Goal: Information Seeking & Learning: Learn about a topic

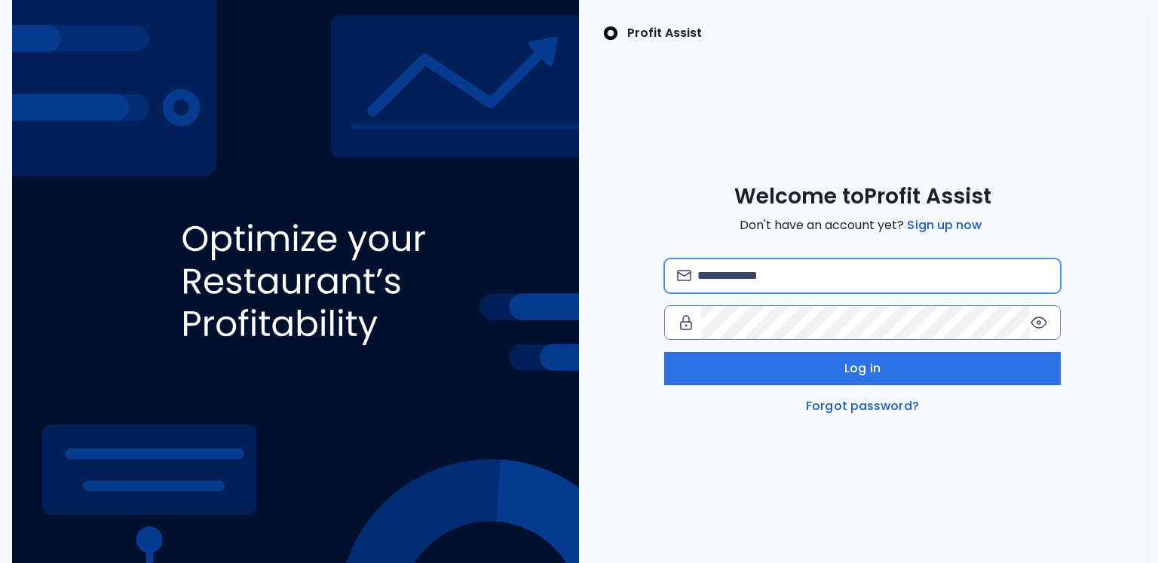
click at [771, 276] on input "email" at bounding box center [872, 275] width 351 height 33
type input "**********"
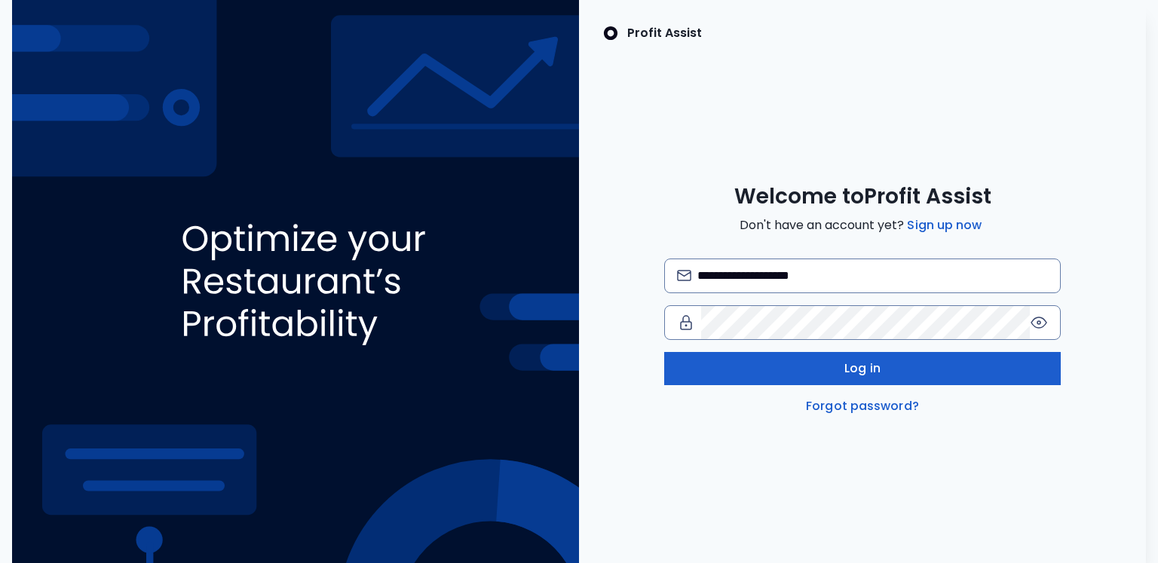
click at [795, 375] on button "Log in" at bounding box center [862, 368] width 397 height 33
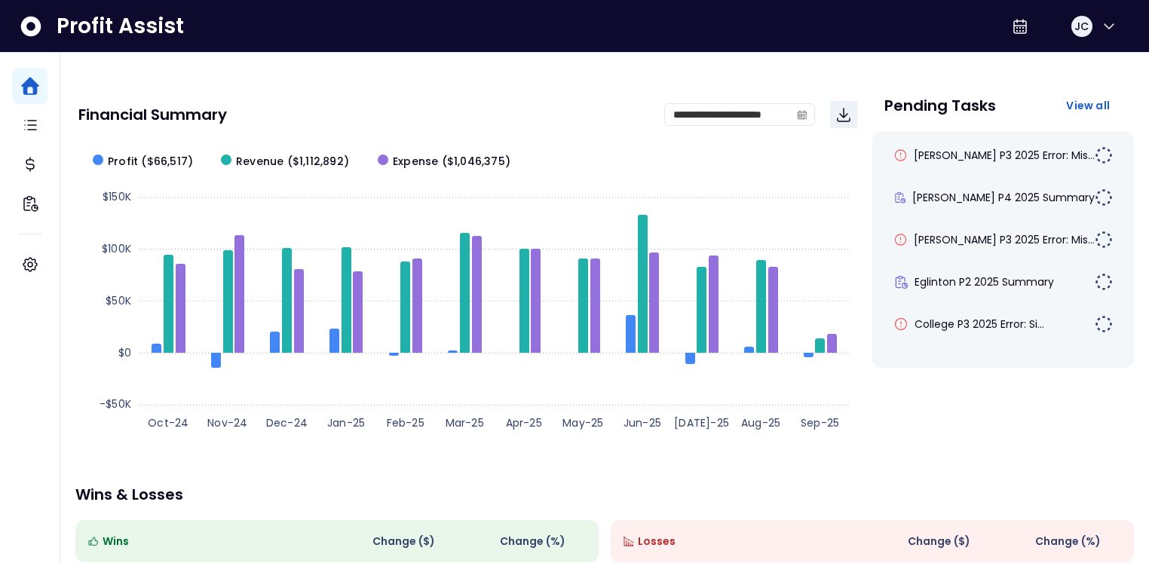
scroll to position [65, 0]
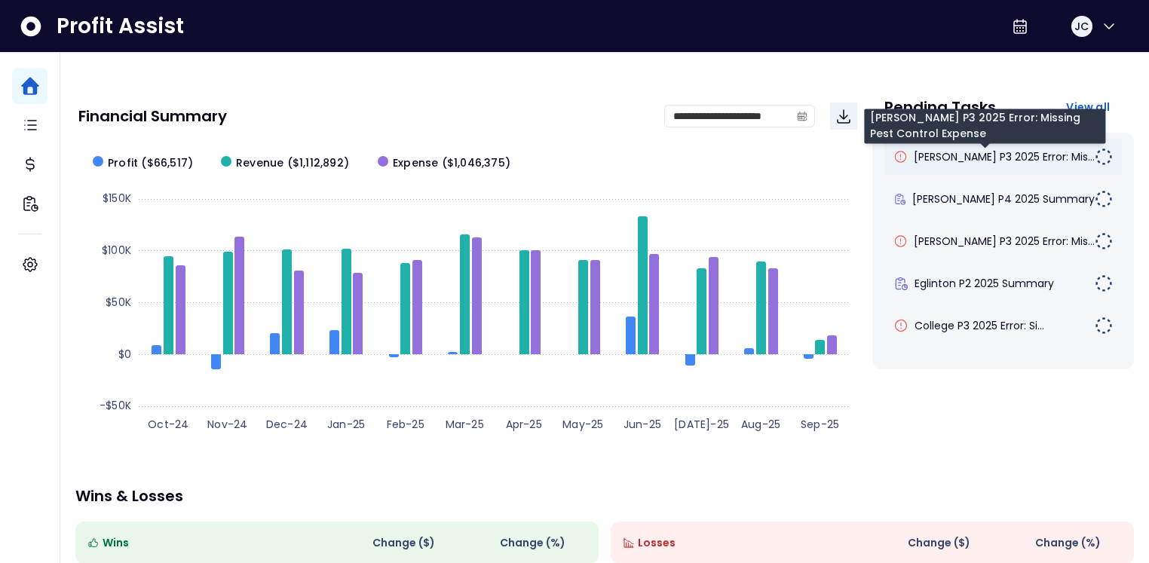
click at [953, 158] on span "[PERSON_NAME] P3 2025 Error: Mis..." at bounding box center [1004, 156] width 181 height 15
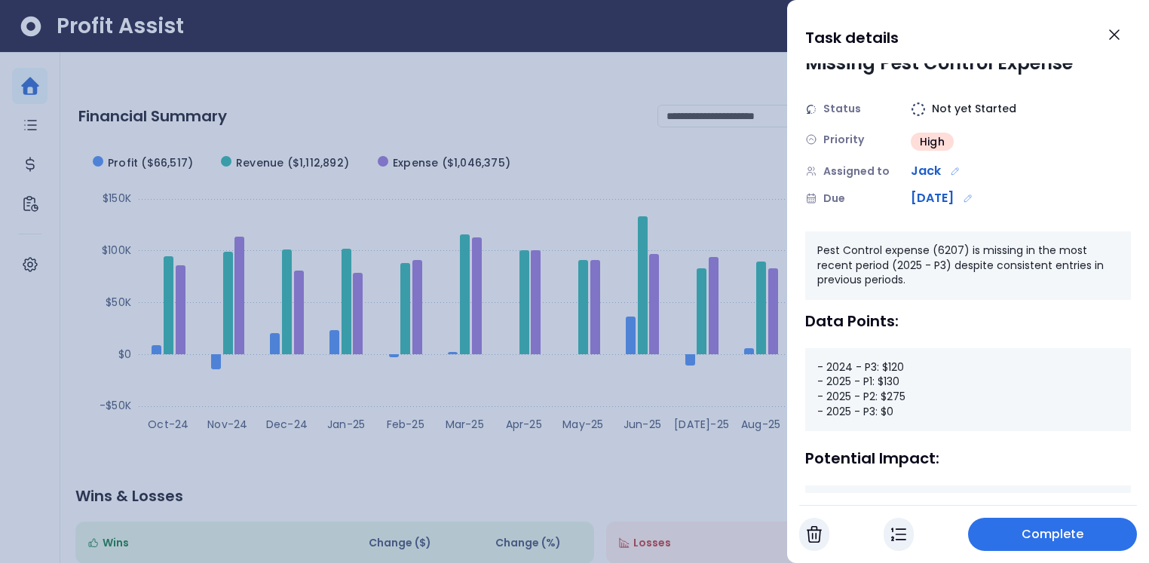
scroll to position [63, 0]
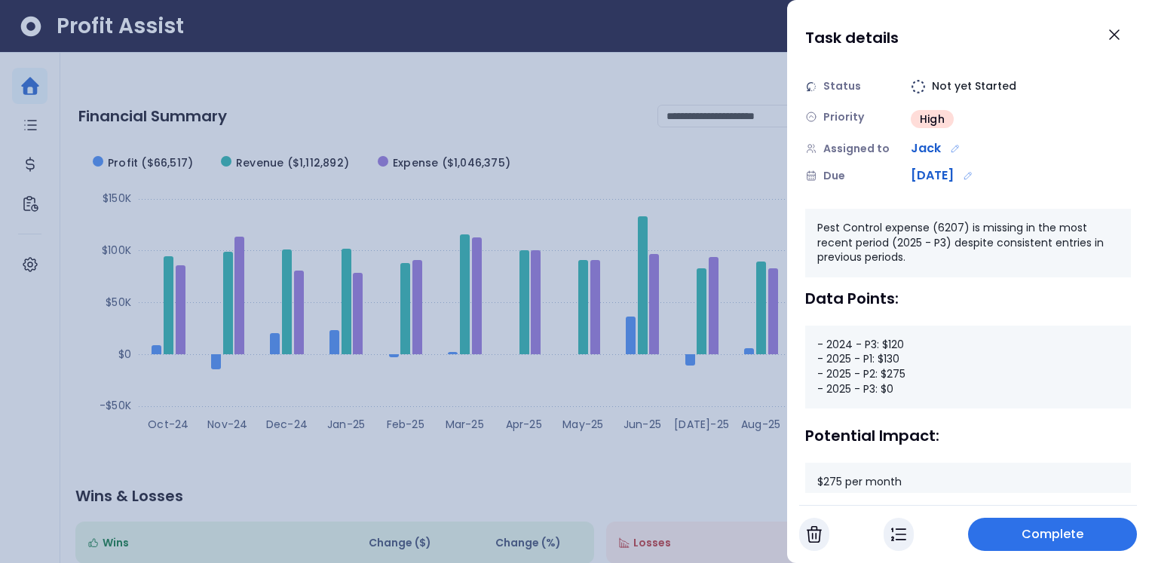
drag, startPoint x: 861, startPoint y: 388, endPoint x: 894, endPoint y: 388, distance: 33.2
click at [894, 388] on div "- 2024 - P3: $120 - 2025 - P1: $130 - 2025 - P2: $275 - 2025 - P3: $0" at bounding box center [968, 367] width 326 height 83
drag, startPoint x: 903, startPoint y: 346, endPoint x: 863, endPoint y: 346, distance: 40.0
click at [863, 346] on div "- 2024 - P3: $120 - 2025 - P1: $130 - 2025 - P2: $275 - 2025 - P3: $0" at bounding box center [968, 367] width 326 height 83
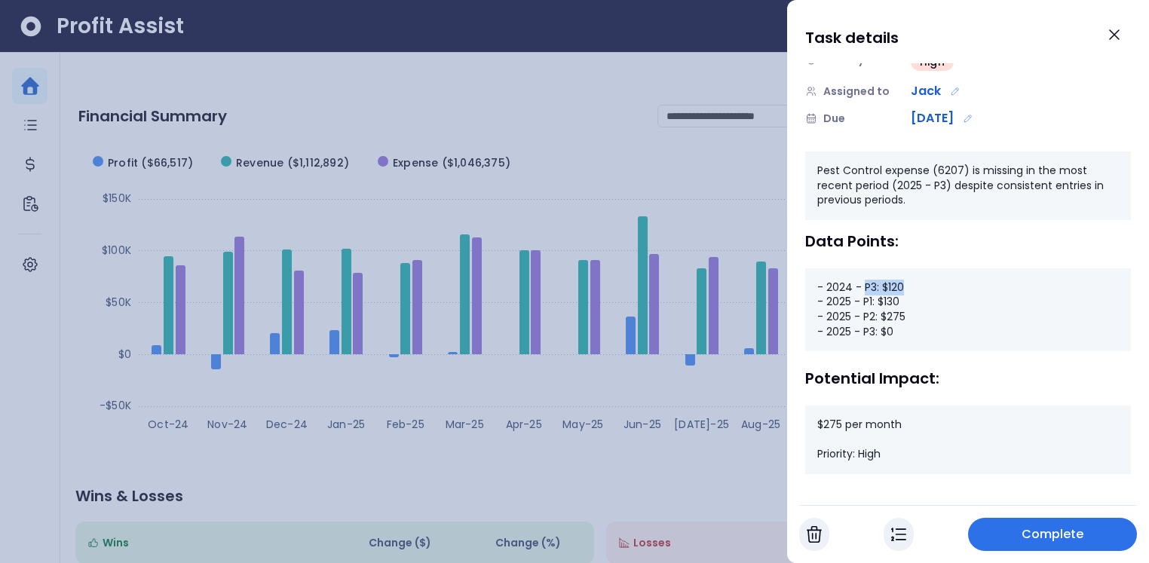
scroll to position [131, 0]
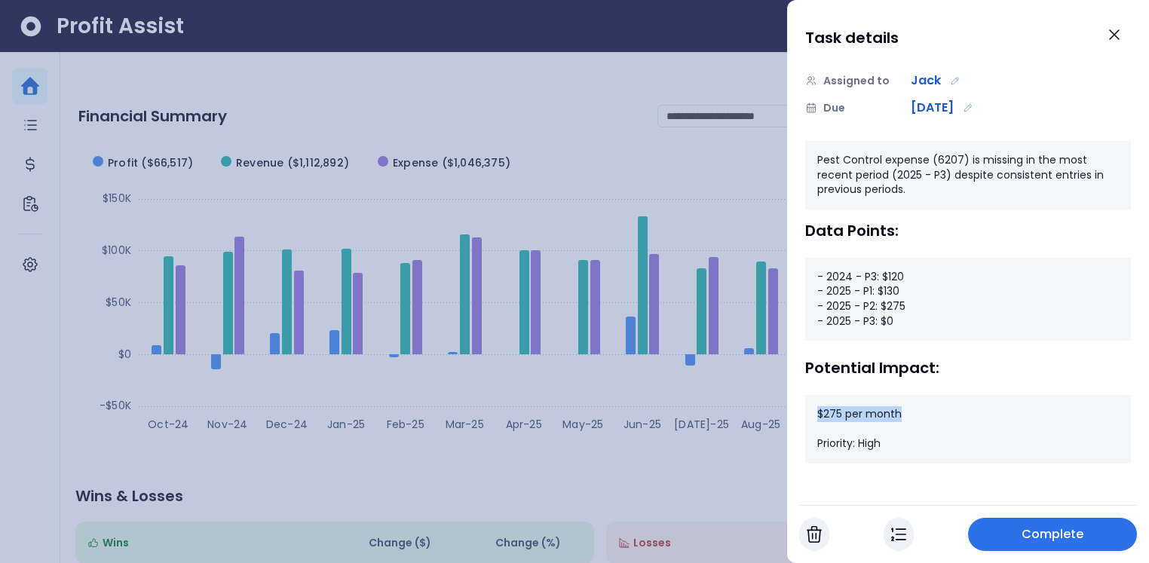
drag, startPoint x: 816, startPoint y: 410, endPoint x: 911, endPoint y: 412, distance: 94.2
click at [911, 412] on div "$275 per month Priority: High" at bounding box center [968, 429] width 326 height 69
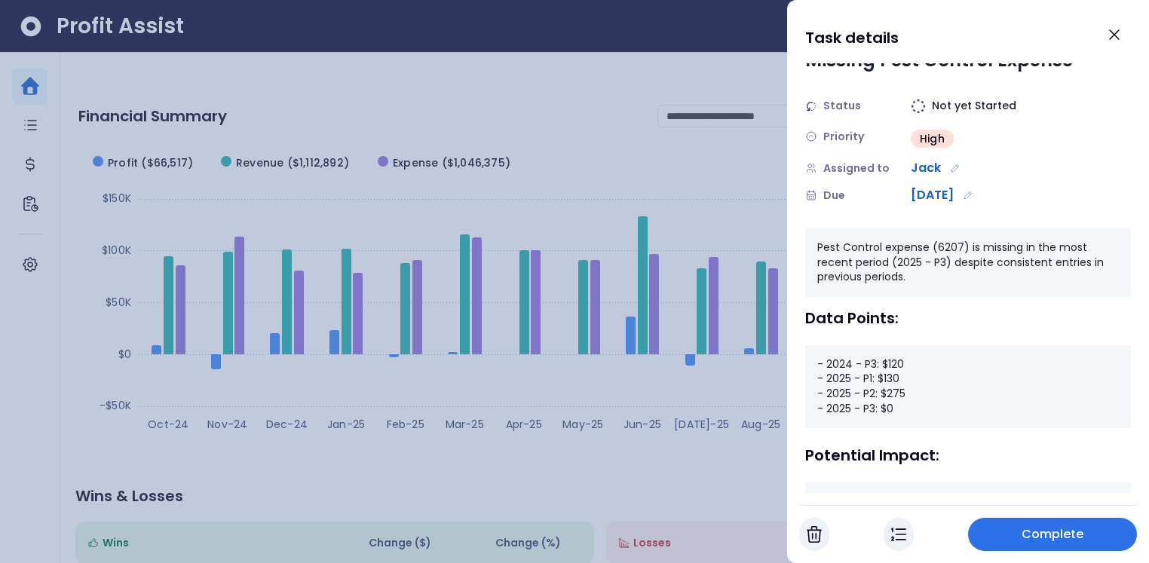
scroll to position [41, 0]
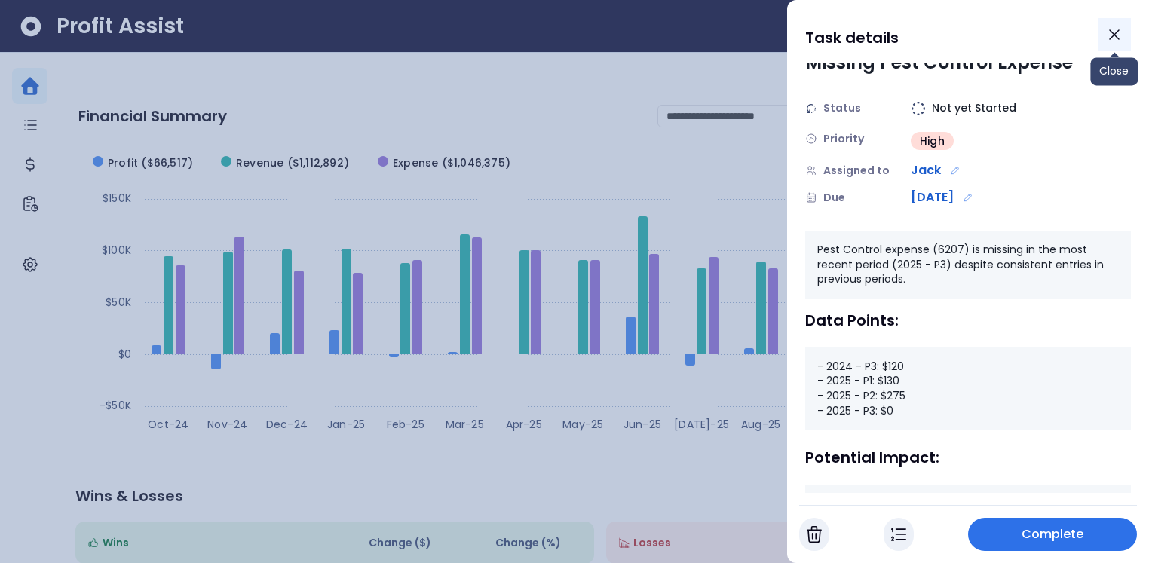
click at [1117, 39] on icon "Close" at bounding box center [1114, 35] width 18 height 18
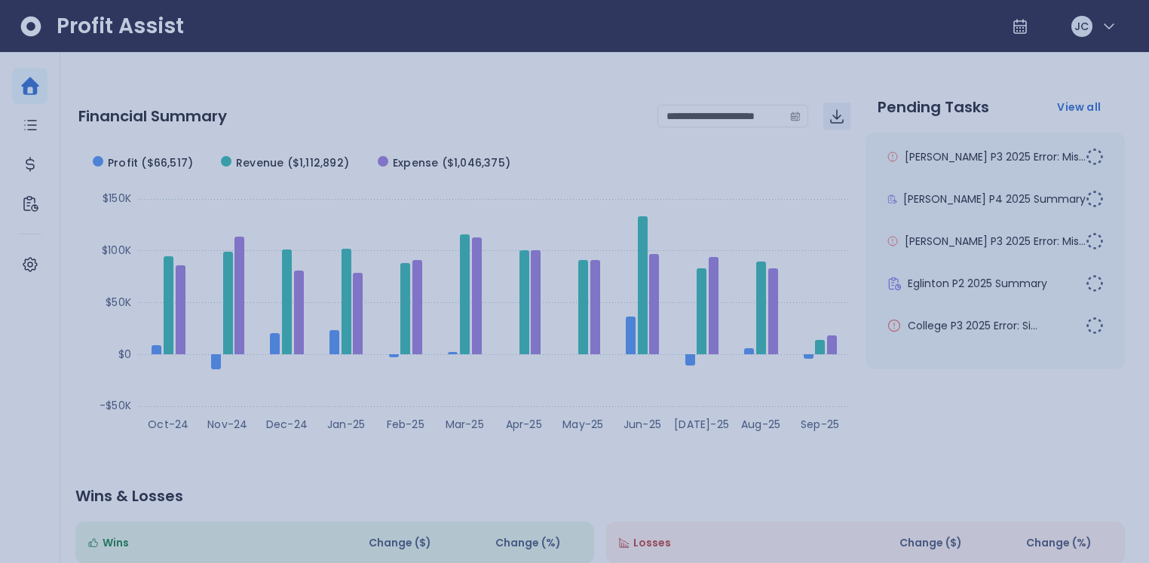
scroll to position [65, 0]
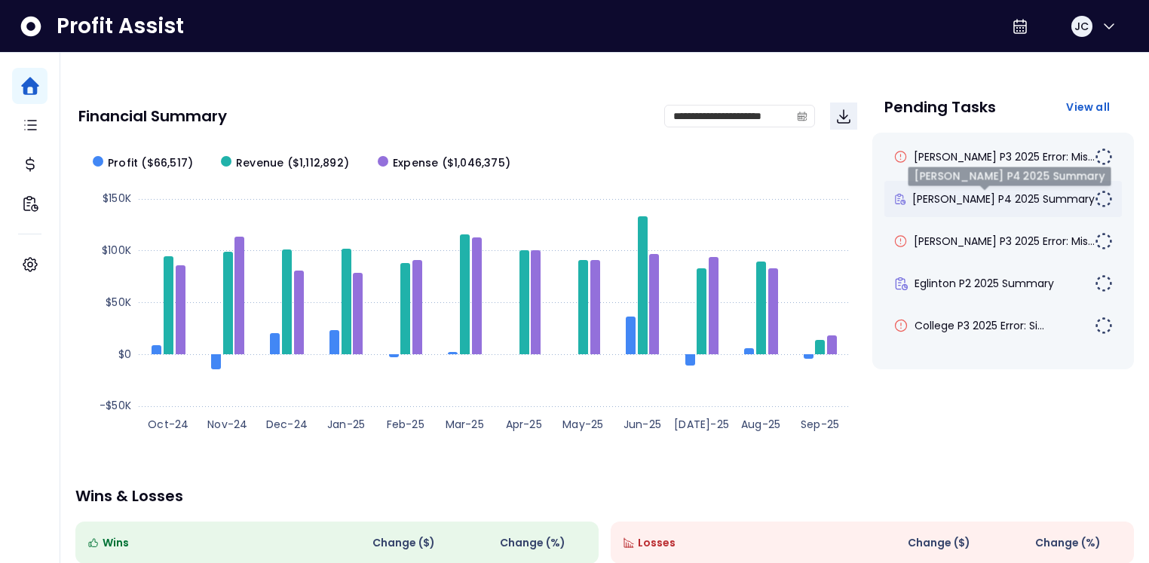
click at [993, 191] on span "[PERSON_NAME] P4 2025 Summary" at bounding box center [1003, 198] width 182 height 15
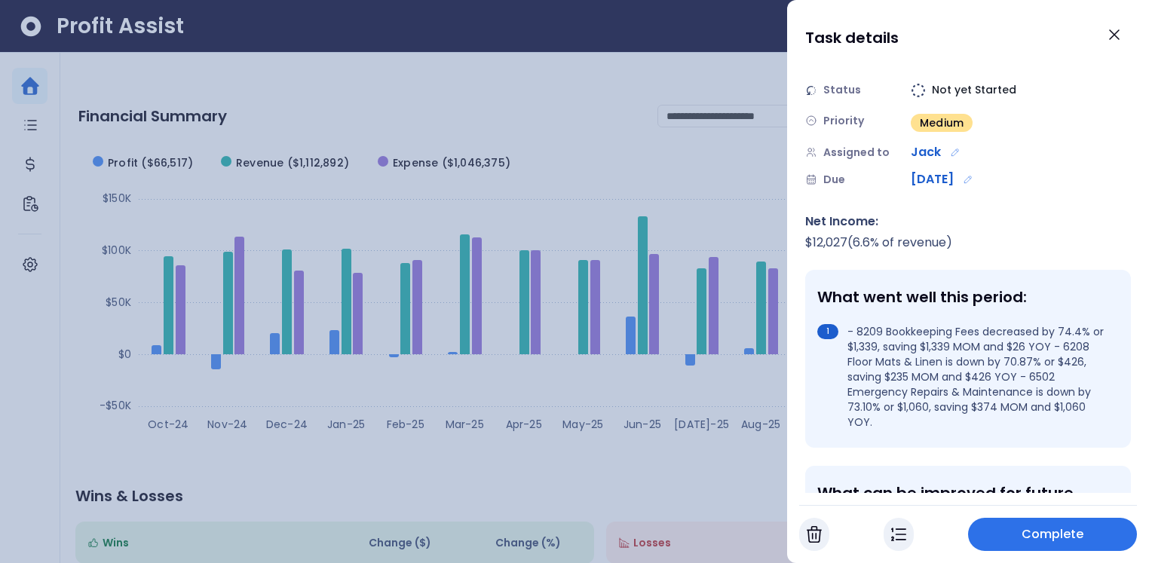
scroll to position [69, 0]
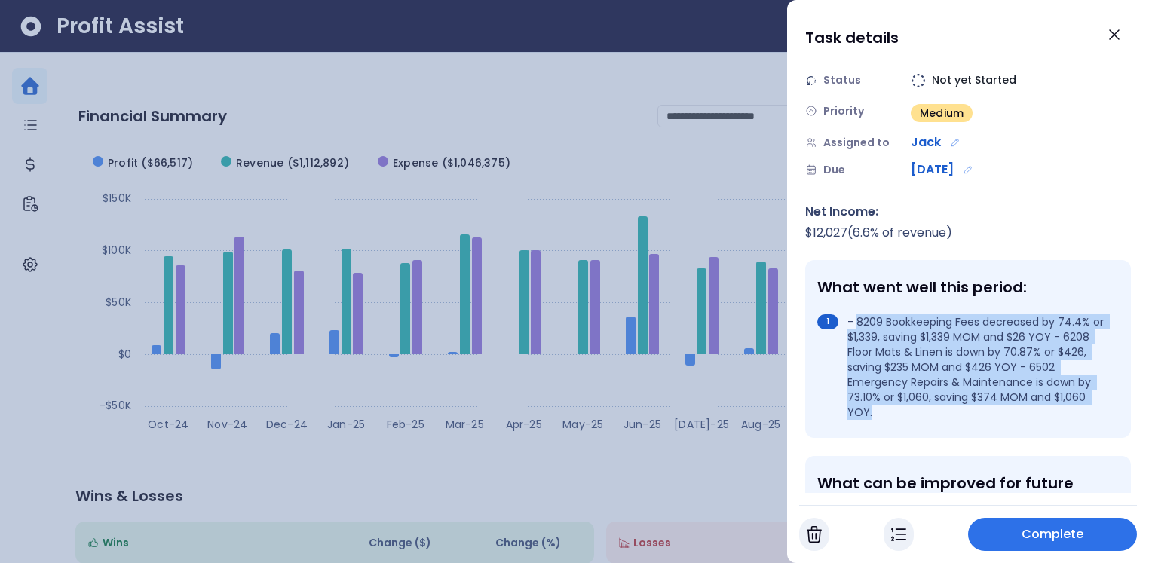
drag, startPoint x: 857, startPoint y: 293, endPoint x: 979, endPoint y: 377, distance: 147.4
click at [979, 379] on li "- 8209 Bookkeeping Fees decreased by 74.4% or $1,339, saving $1,339 MOM and $26…" at bounding box center [965, 367] width 296 height 106
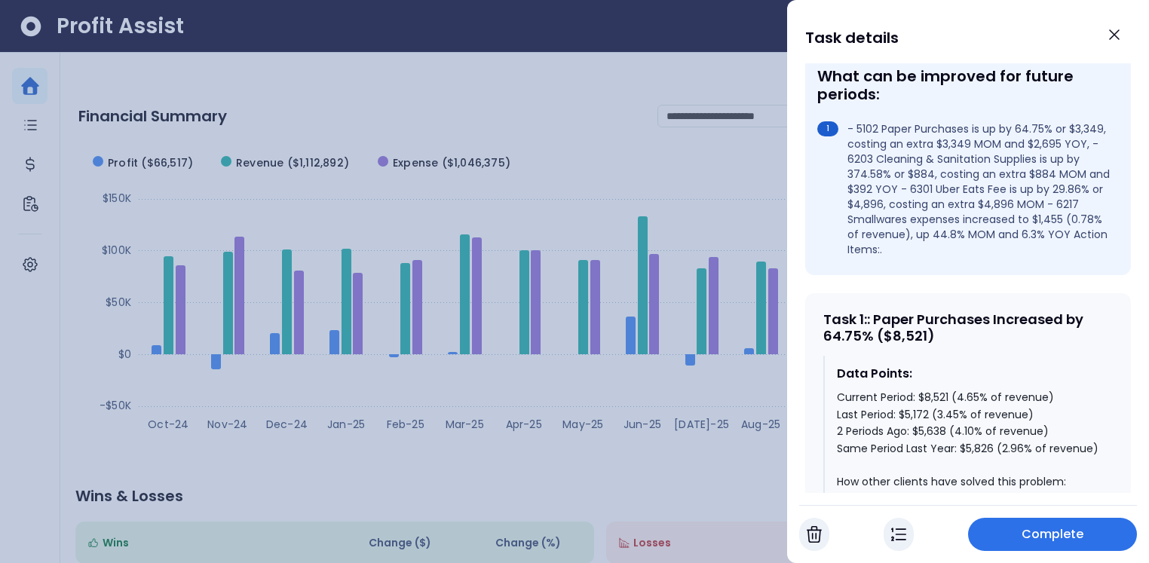
scroll to position [498, 0]
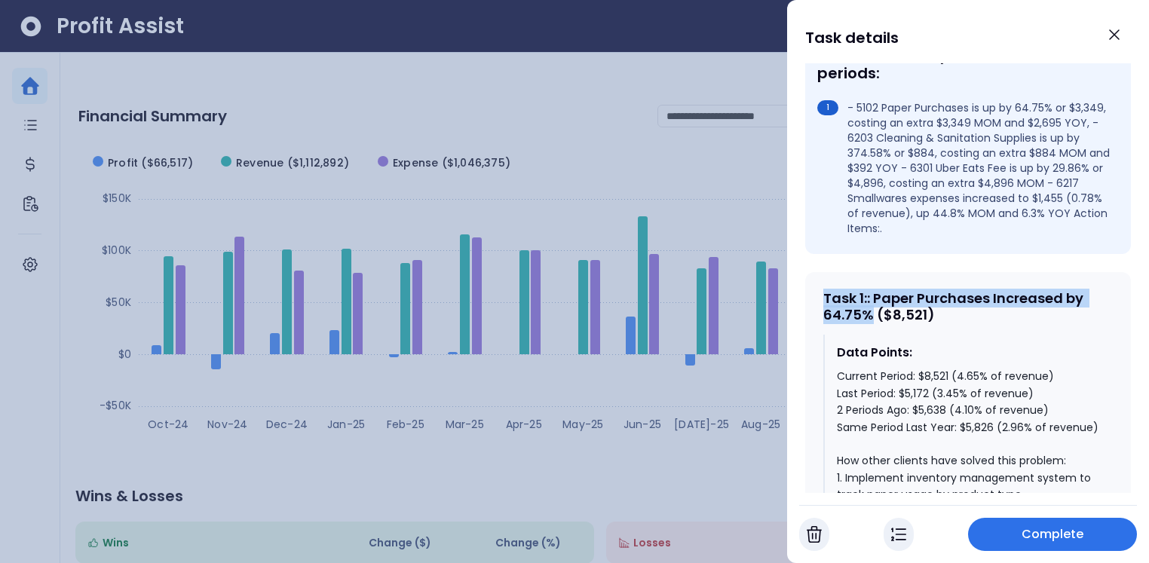
drag, startPoint x: 825, startPoint y: 274, endPoint x: 871, endPoint y: 289, distance: 48.4
click at [871, 290] on div "Task 1 : : Paper Purchases Increased by 64.75% ($8,521)" at bounding box center [967, 306] width 289 height 32
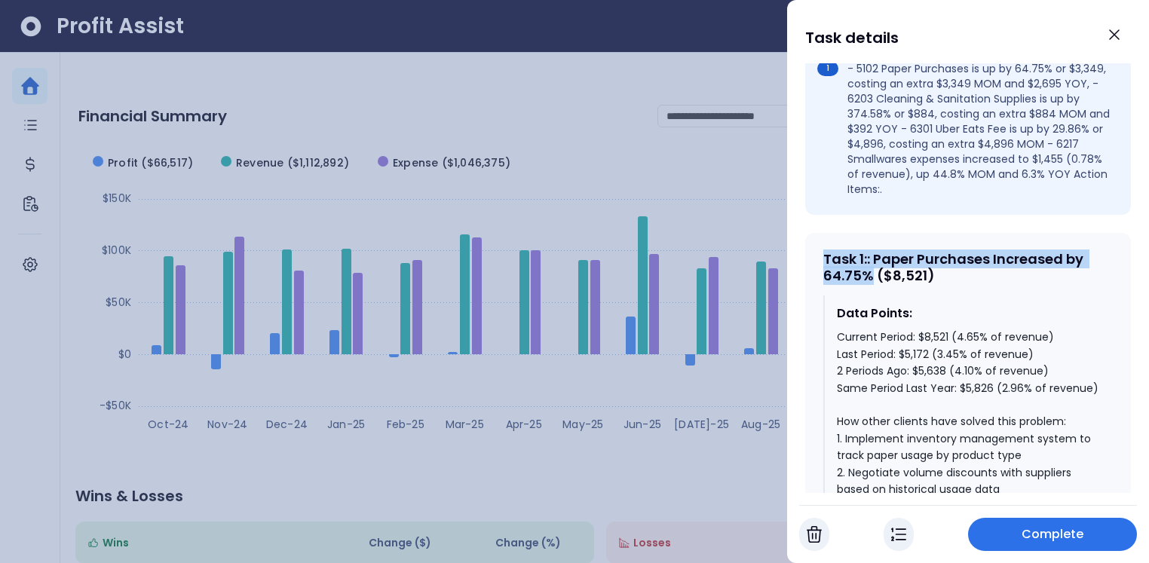
scroll to position [546, 0]
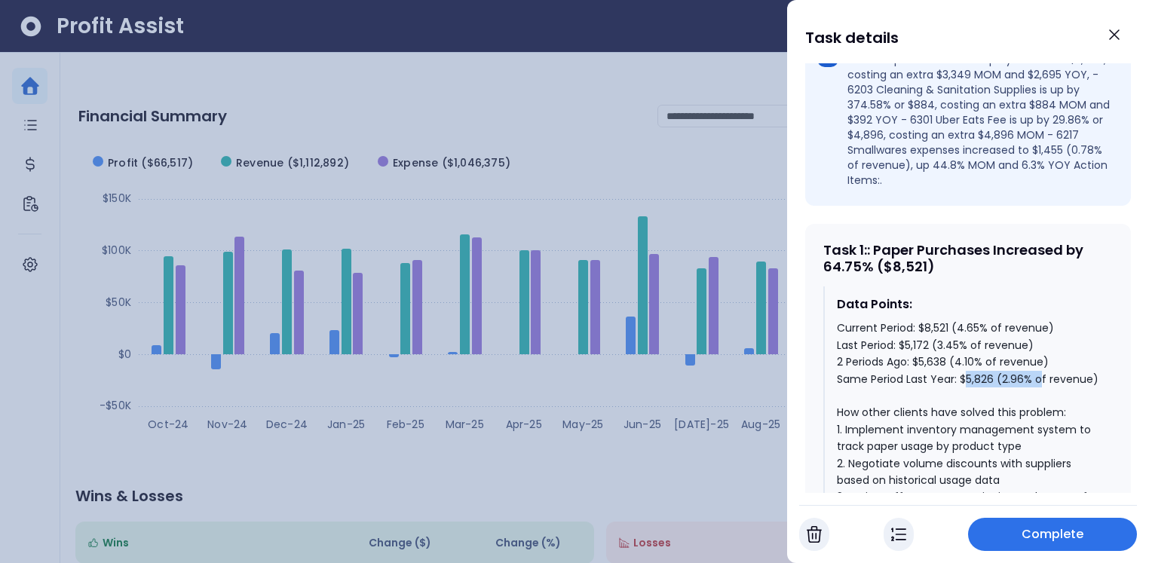
drag, startPoint x: 966, startPoint y: 351, endPoint x: 1046, endPoint y: 353, distance: 79.9
click at [1041, 352] on div "Current Period: $8,521 (4.65% of revenue) Last Period: $5,172 (3.45% of revenue…" at bounding box center [969, 497] width 264 height 354
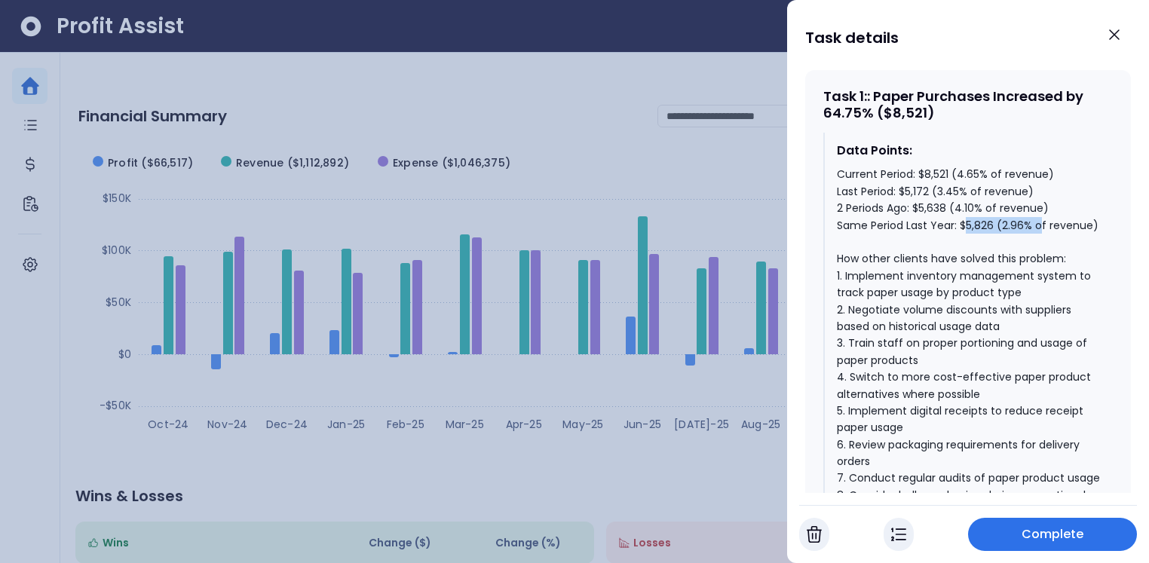
scroll to position [707, 0]
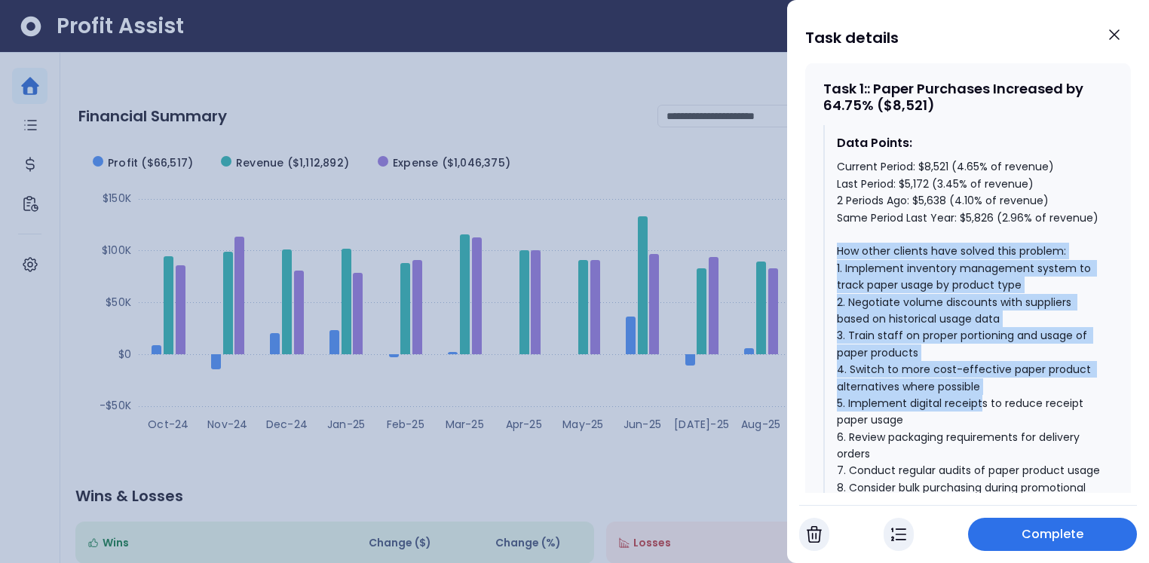
drag, startPoint x: 836, startPoint y: 240, endPoint x: 985, endPoint y: 385, distance: 207.9
click at [985, 385] on div "Current Period: $8,521 (4.65% of revenue) Last Period: $5,172 (3.45% of revenue…" at bounding box center [969, 335] width 264 height 354
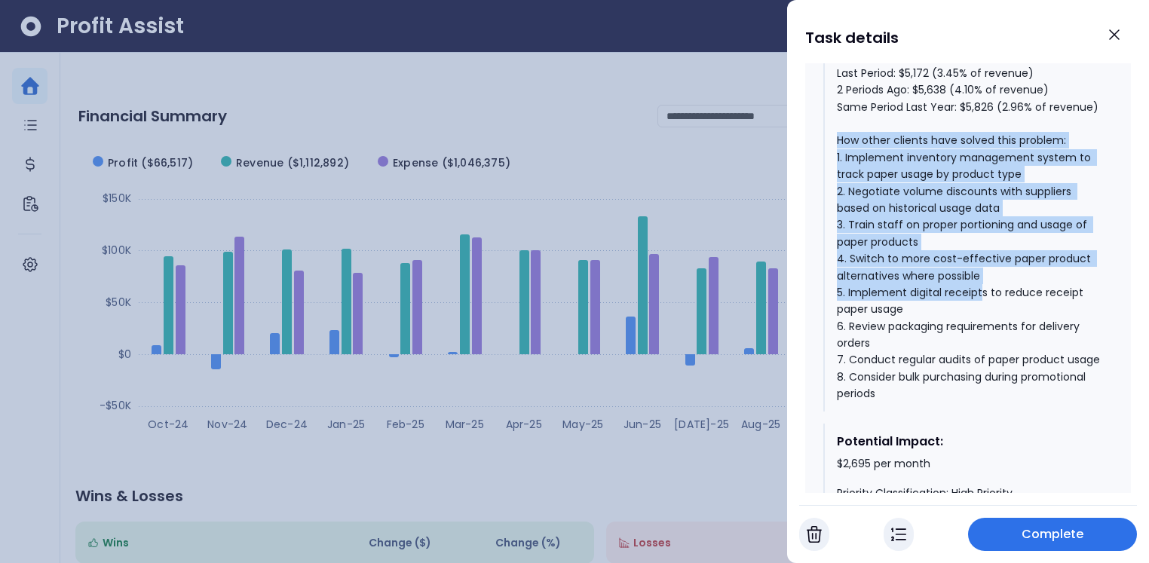
scroll to position [875, 0]
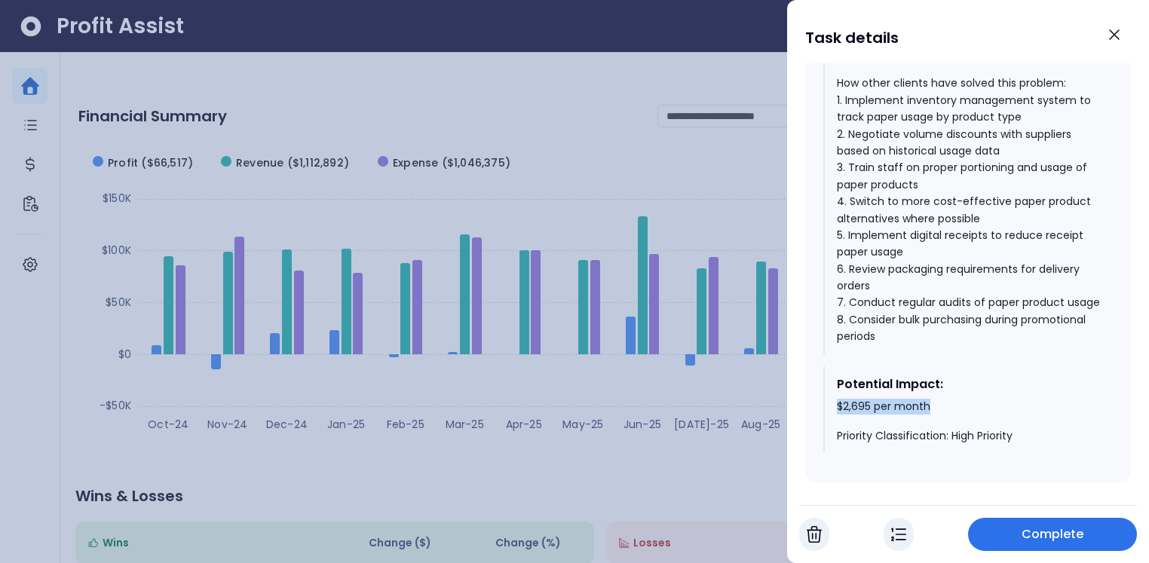
drag, startPoint x: 836, startPoint y: 412, endPoint x: 974, endPoint y: 417, distance: 138.1
click at [973, 417] on div "$2,695 per month Priority Classification: High Priority" at bounding box center [969, 422] width 264 height 44
click at [1119, 35] on icon "Close" at bounding box center [1114, 35] width 18 height 18
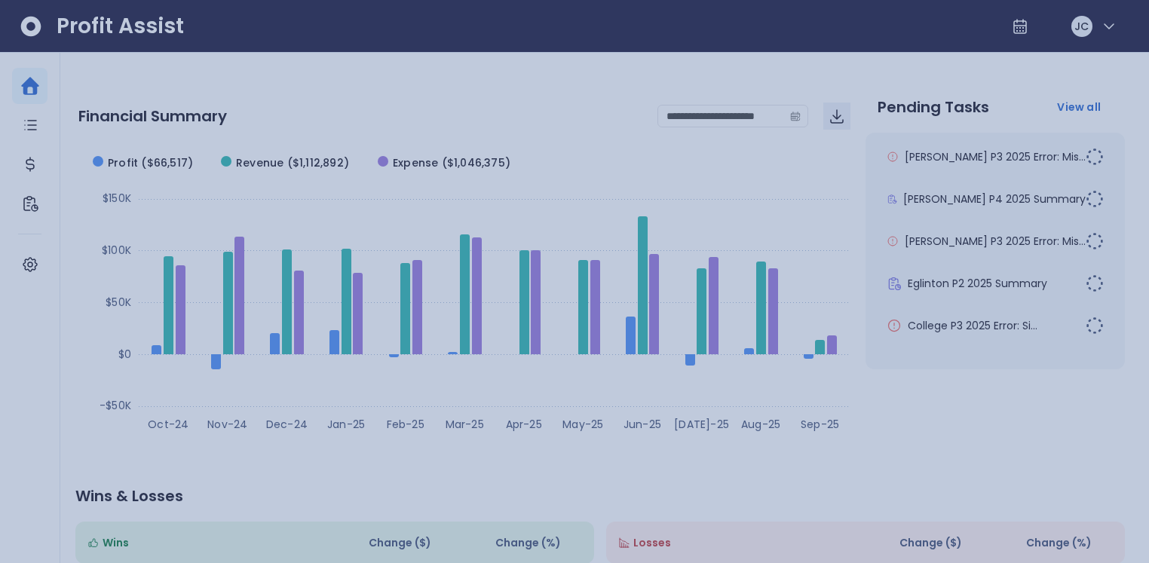
scroll to position [65, 0]
